Goal: Task Accomplishment & Management: Manage account settings

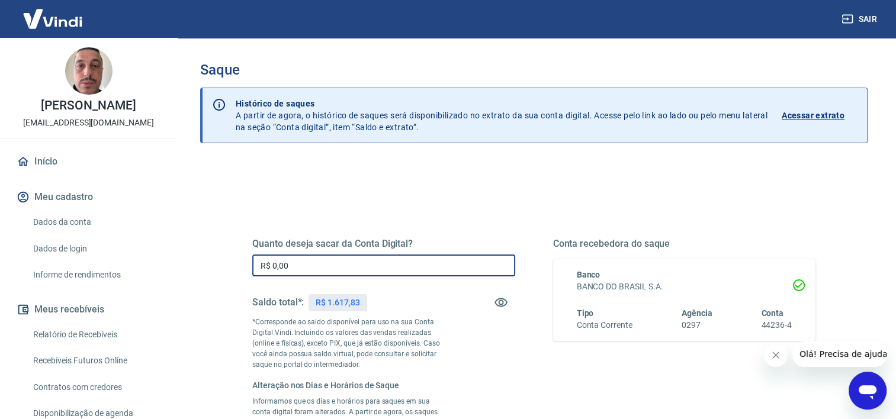
click at [329, 263] on input "R$ 0,00" at bounding box center [383, 266] width 263 height 22
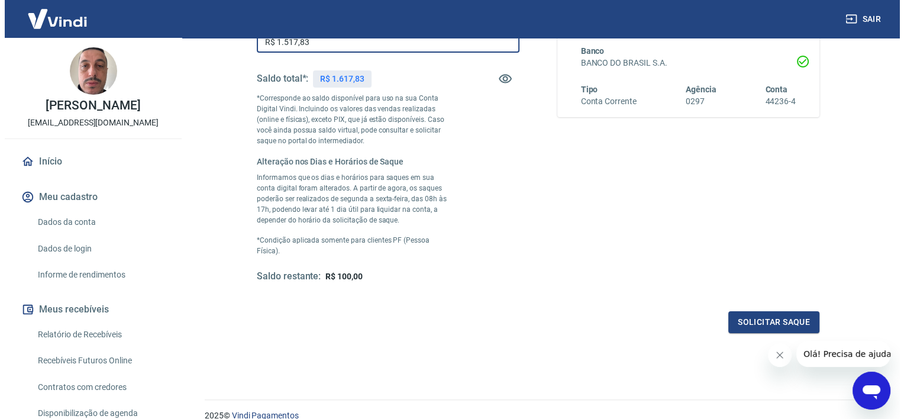
scroll to position [237, 0]
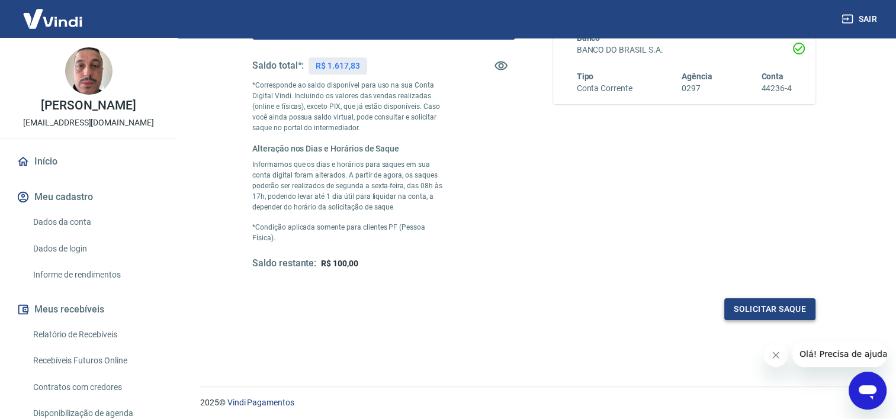
type input "R$ 1.517,83"
click at [782, 298] on button "Solicitar saque" at bounding box center [769, 309] width 91 height 22
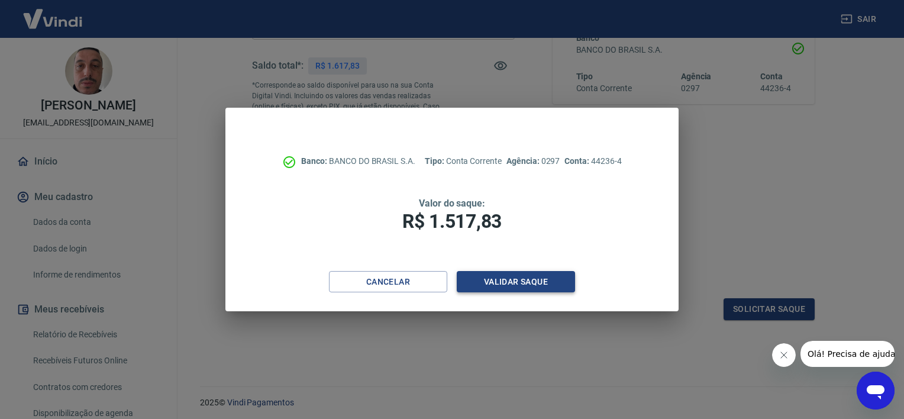
click at [516, 275] on button "Validar saque" at bounding box center [516, 282] width 118 height 22
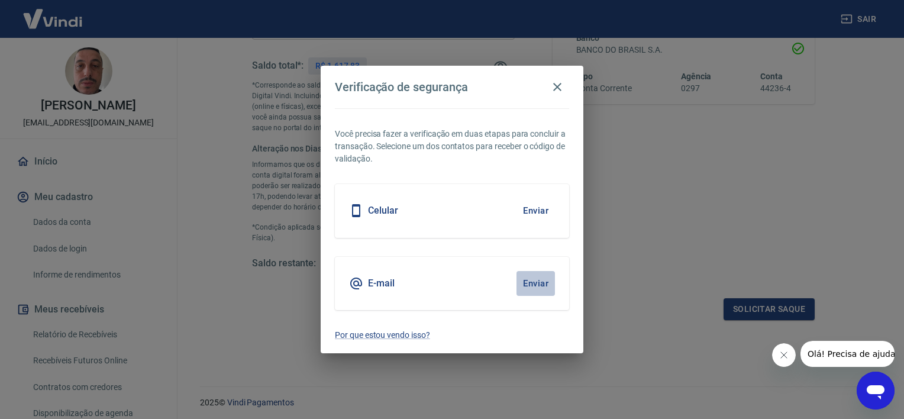
click at [542, 284] on button "Enviar" at bounding box center [536, 283] width 38 height 25
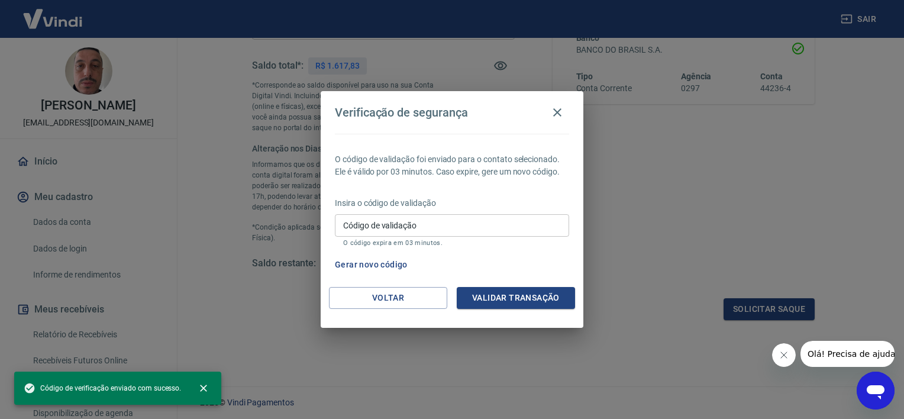
click at [438, 223] on input "Código de validação" at bounding box center [452, 225] width 234 height 22
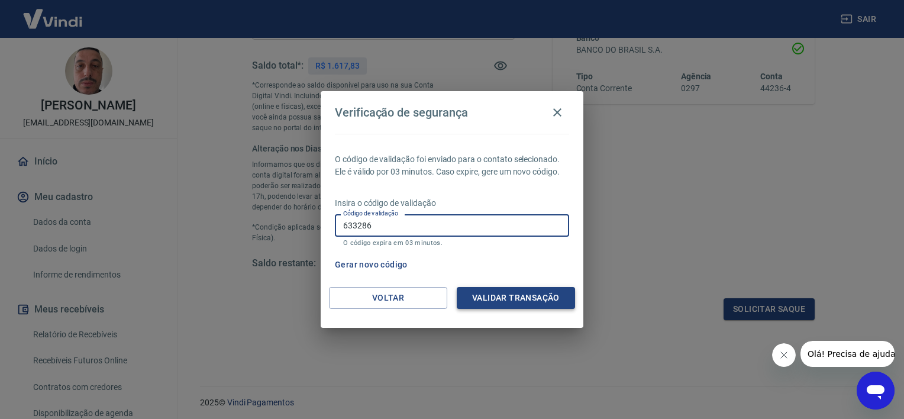
type input "633286"
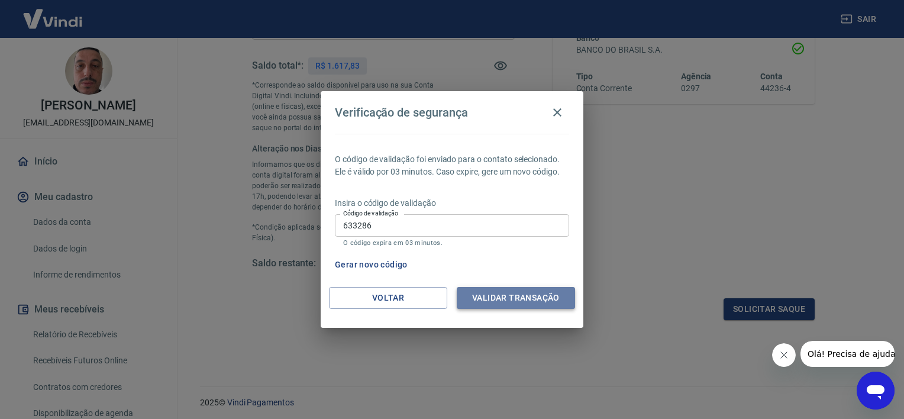
click at [526, 295] on button "Validar transação" at bounding box center [516, 298] width 118 height 22
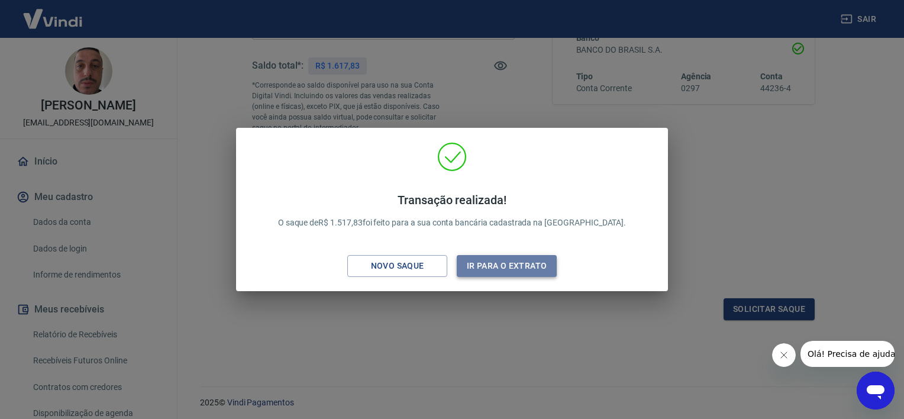
click at [479, 268] on button "Ir para o extrato" at bounding box center [507, 266] width 100 height 22
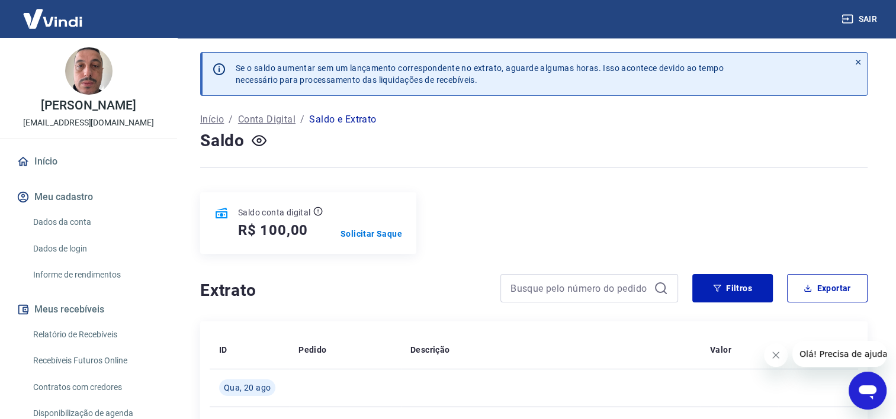
click at [256, 119] on p "Conta Digital" at bounding box center [266, 119] width 57 height 14
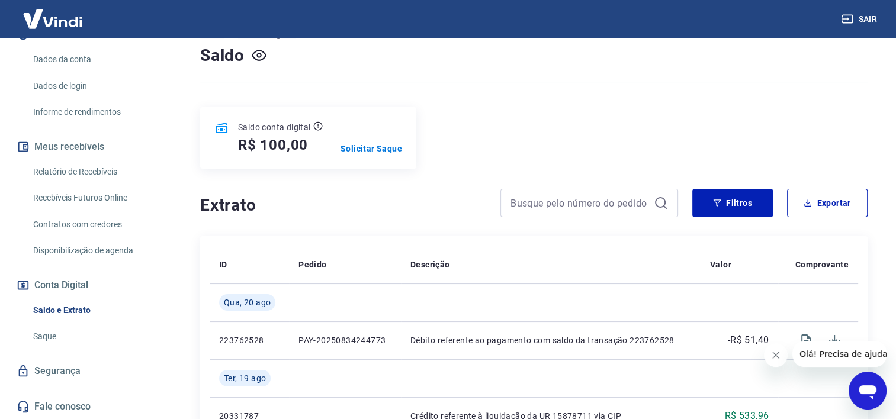
scroll to position [178, 0]
